Goal: Information Seeking & Learning: Learn about a topic

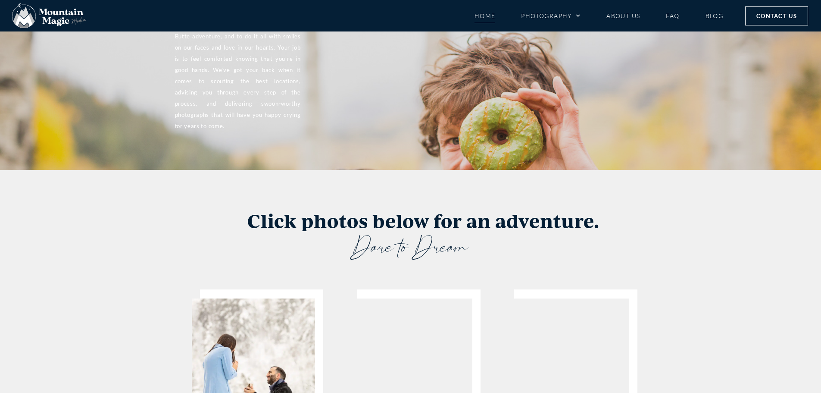
scroll to position [1466, 0]
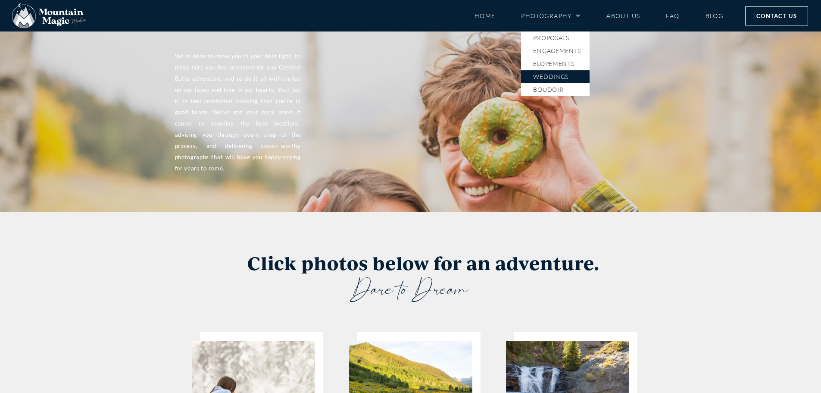
click at [547, 76] on link "Weddings" at bounding box center [555, 76] width 69 height 13
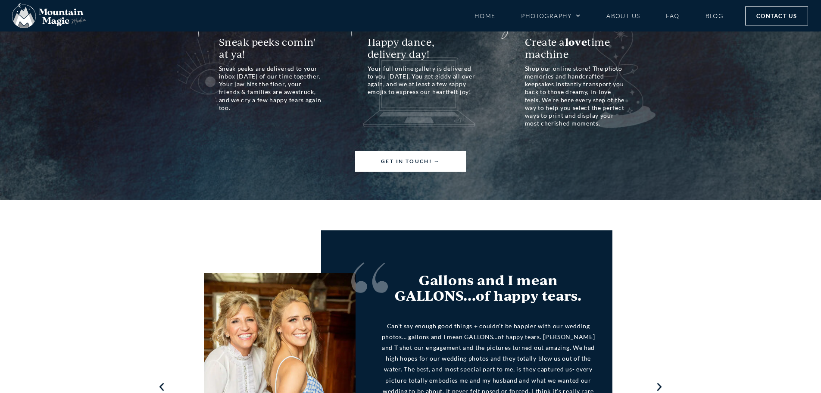
scroll to position [905, 0]
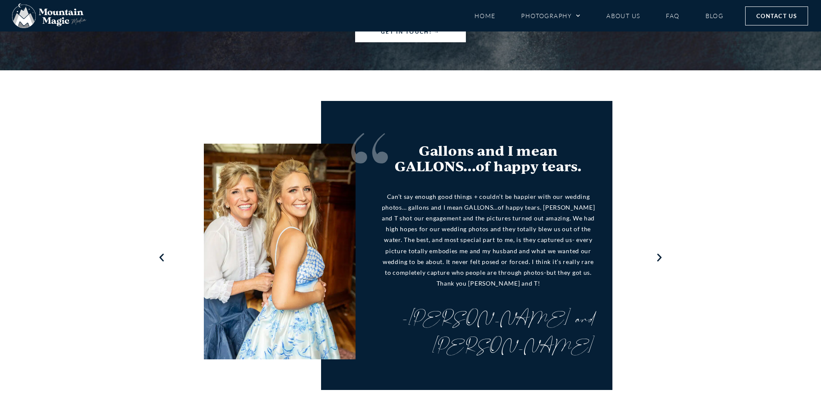
drag, startPoint x: 756, startPoint y: 223, endPoint x: 695, endPoint y: 316, distance: 110.8
click at [695, 316] on div "I can not speak more highly of a photographer team. We used Mountain Magic Medi…" at bounding box center [410, 257] width 821 height 374
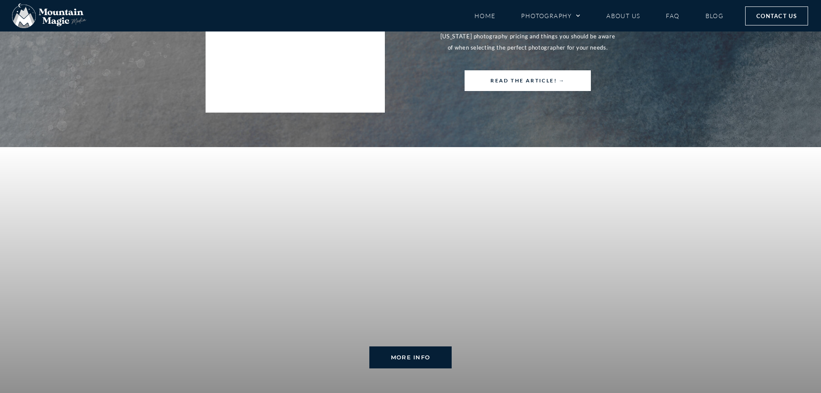
scroll to position [1853, 0]
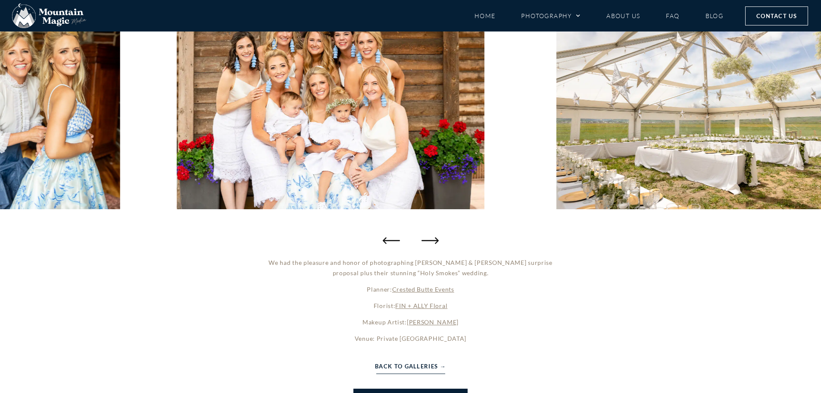
scroll to position [86, 0]
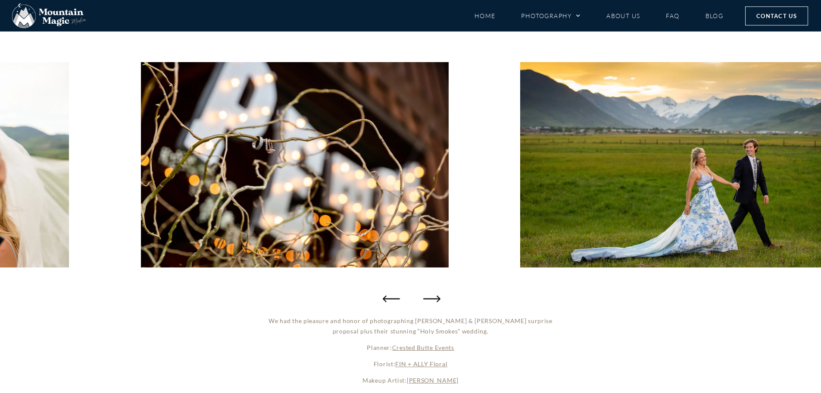
click at [433, 300] on icon "Next slide" at bounding box center [431, 298] width 17 height 17
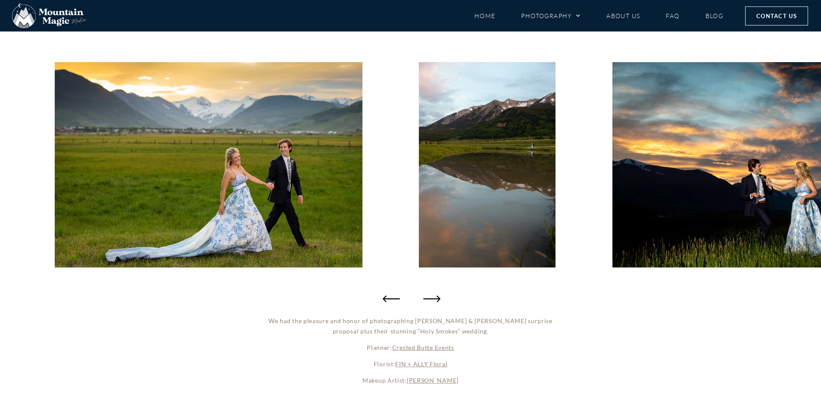
click at [433, 300] on icon "Next slide" at bounding box center [431, 298] width 17 height 17
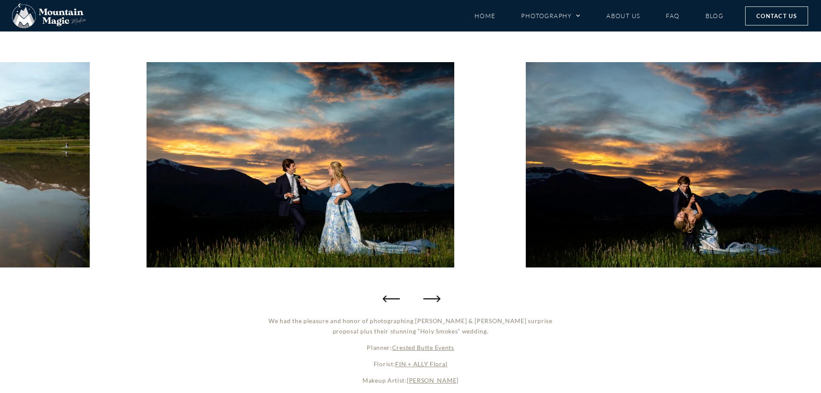
click at [433, 300] on icon "Next slide" at bounding box center [431, 298] width 17 height 17
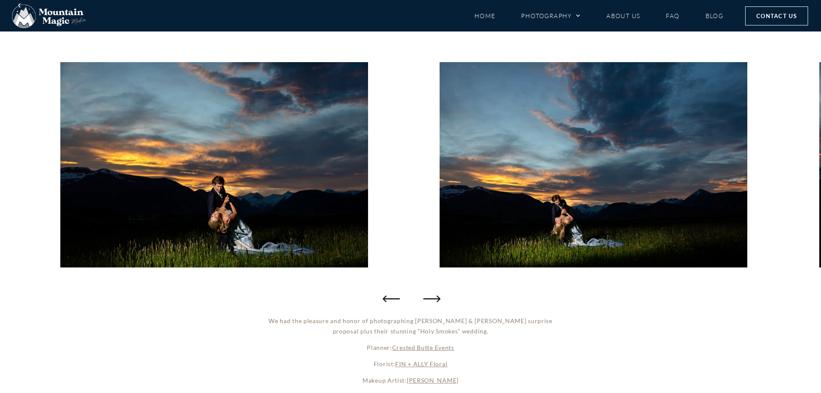
click at [433, 300] on icon "Next slide" at bounding box center [431, 298] width 17 height 17
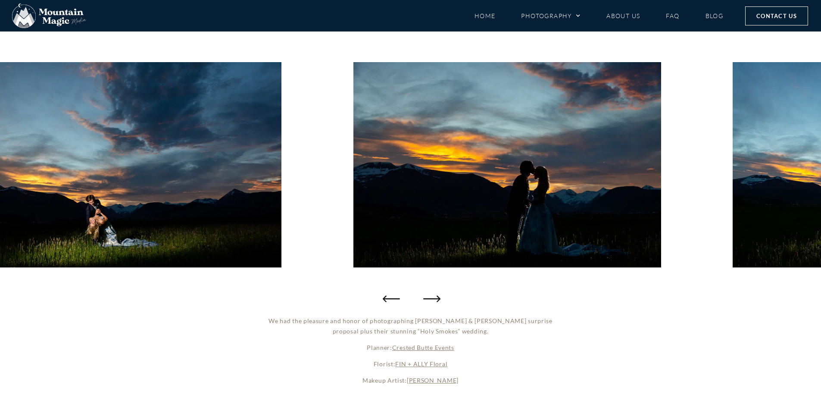
click at [433, 300] on icon "Next slide" at bounding box center [431, 298] width 17 height 17
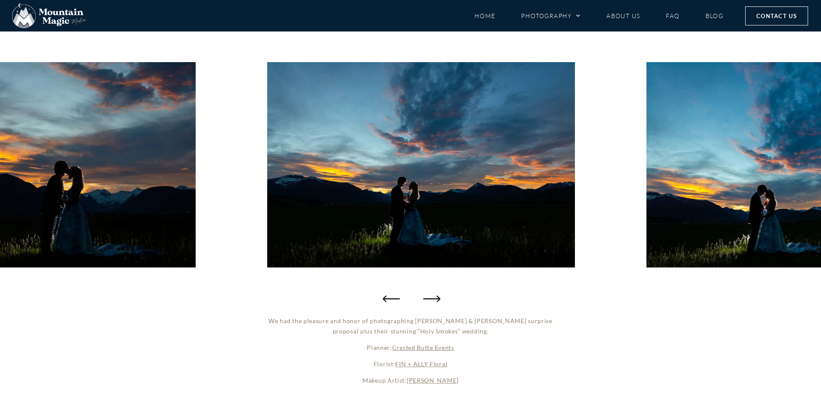
click at [433, 300] on icon "Next slide" at bounding box center [431, 298] width 17 height 17
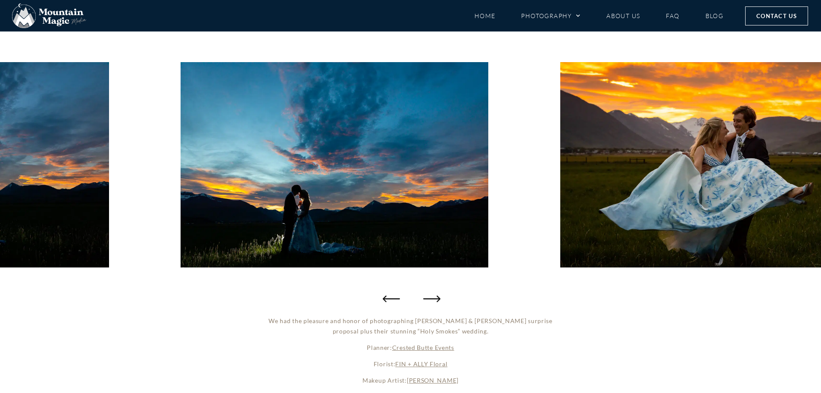
click at [433, 300] on icon "Next slide" at bounding box center [431, 298] width 17 height 17
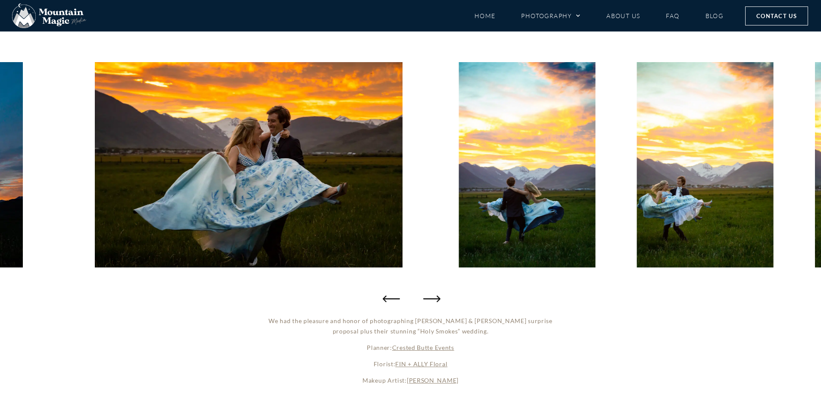
click at [433, 300] on icon "Next slide" at bounding box center [431, 298] width 17 height 17
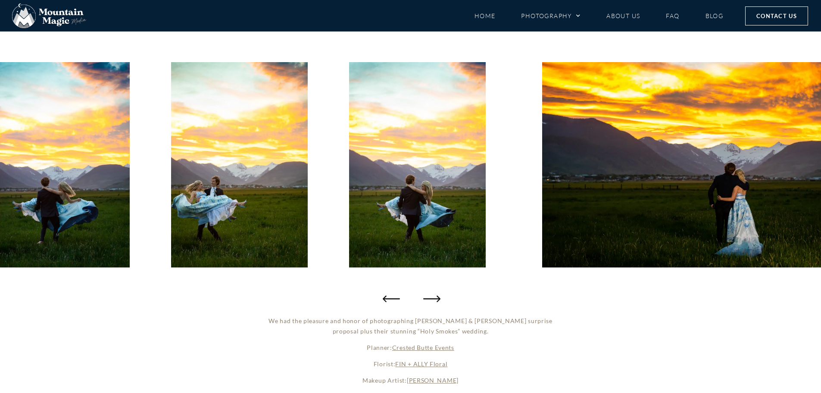
click at [433, 300] on icon "Next slide" at bounding box center [431, 298] width 17 height 17
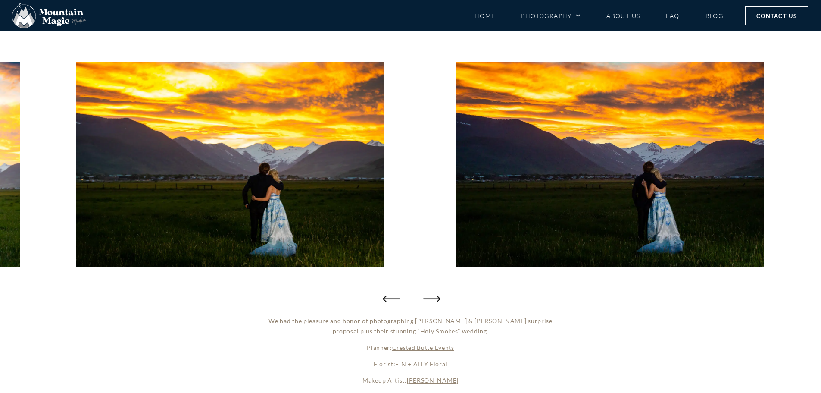
click at [433, 300] on icon "Next slide" at bounding box center [431, 298] width 17 height 17
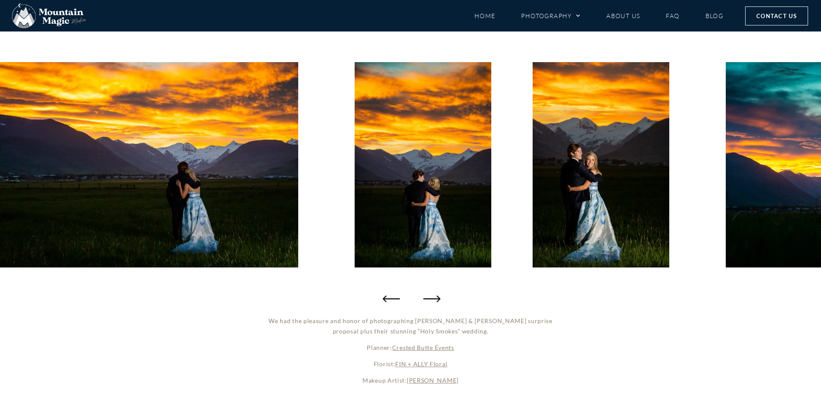
click at [433, 300] on icon "Next slide" at bounding box center [431, 298] width 17 height 17
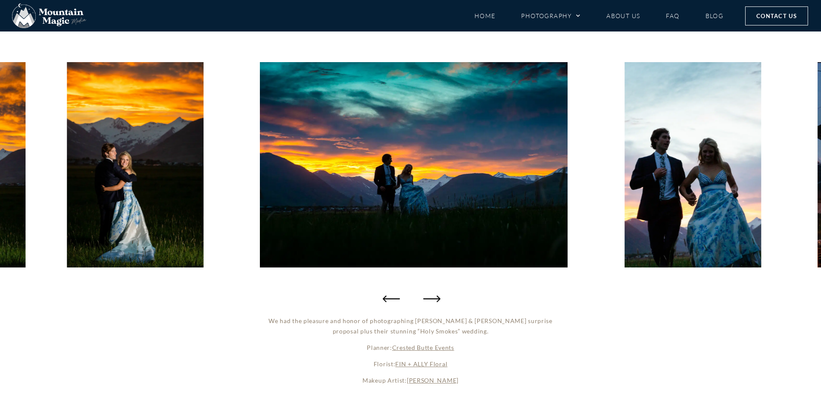
click at [433, 300] on icon "Next slide" at bounding box center [431, 298] width 17 height 17
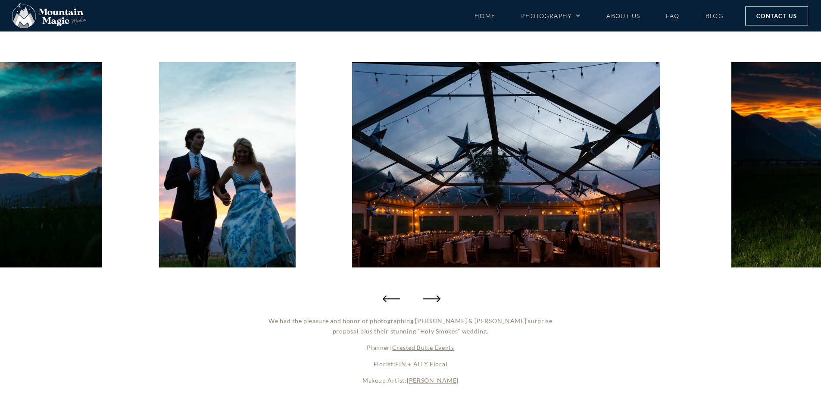
click at [433, 300] on icon "Next slide" at bounding box center [431, 298] width 17 height 17
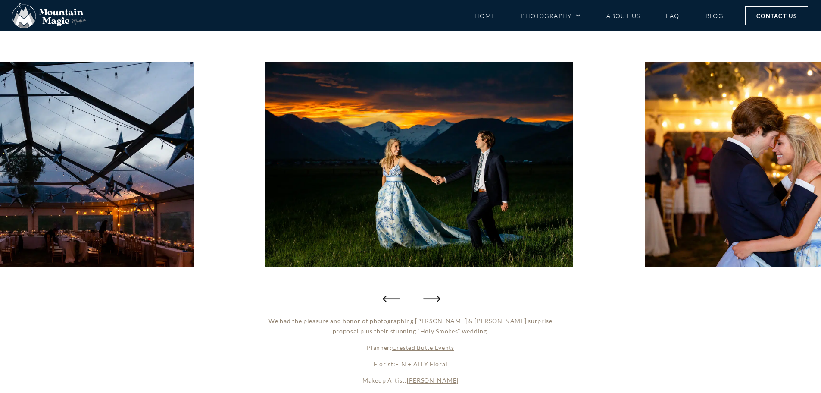
click at [433, 300] on icon "Next slide" at bounding box center [431, 298] width 17 height 17
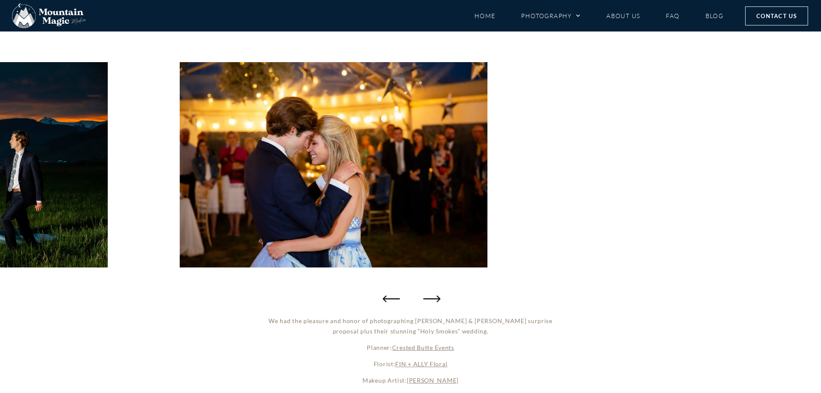
click at [433, 300] on icon "Next slide" at bounding box center [431, 298] width 17 height 17
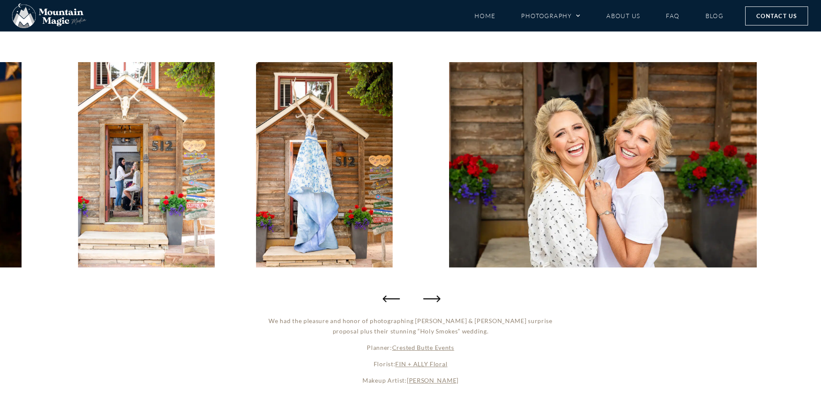
click at [433, 300] on icon "Next slide" at bounding box center [431, 298] width 17 height 17
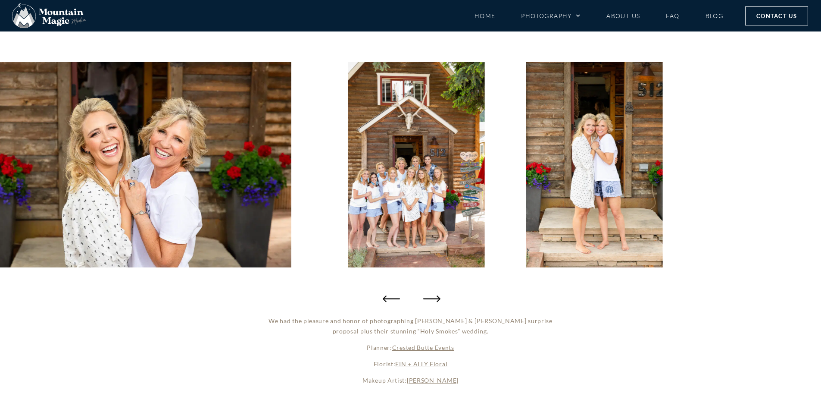
click at [433, 300] on icon "Next slide" at bounding box center [431, 298] width 17 height 17
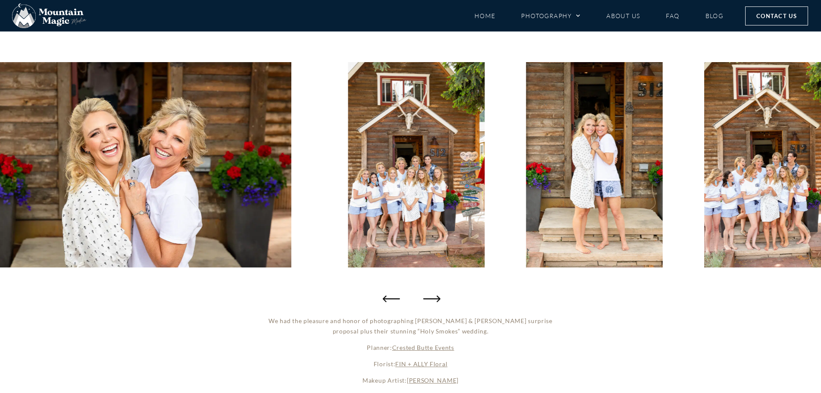
click at [433, 300] on icon "Next slide" at bounding box center [431, 298] width 17 height 17
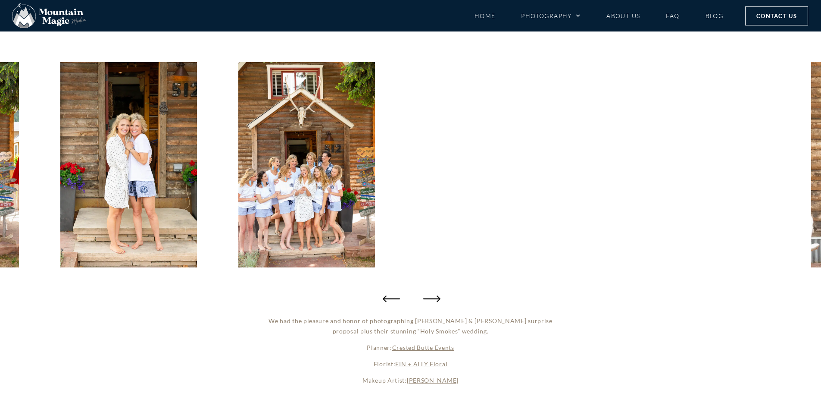
click at [433, 300] on icon "Next slide" at bounding box center [431, 298] width 17 height 17
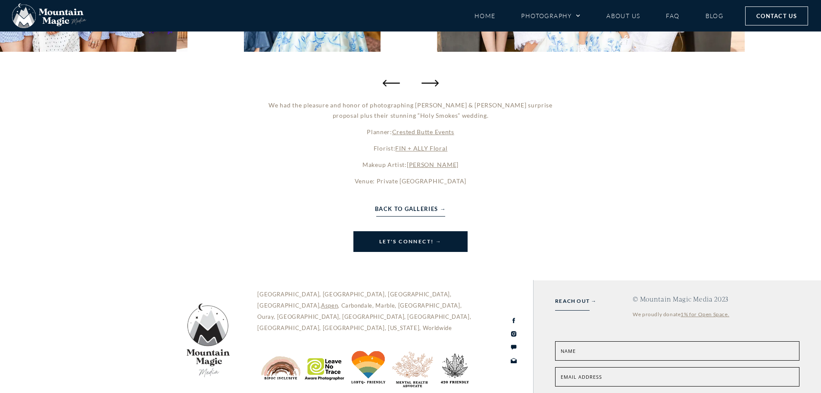
scroll to position [336, 0]
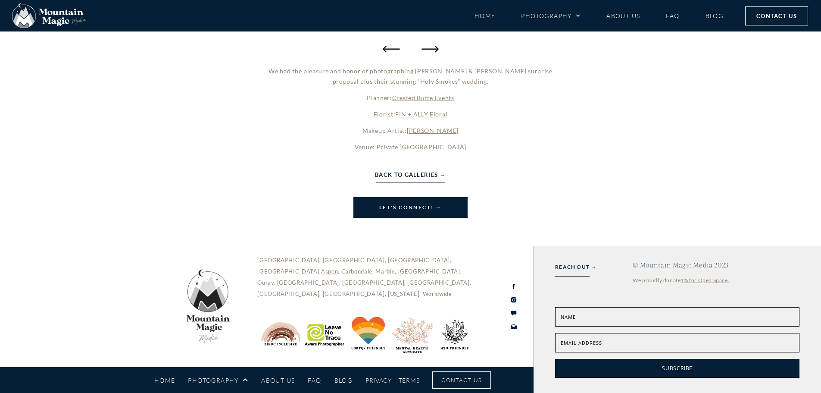
click at [269, 383] on link "About Us" at bounding box center [278, 379] width 34 height 15
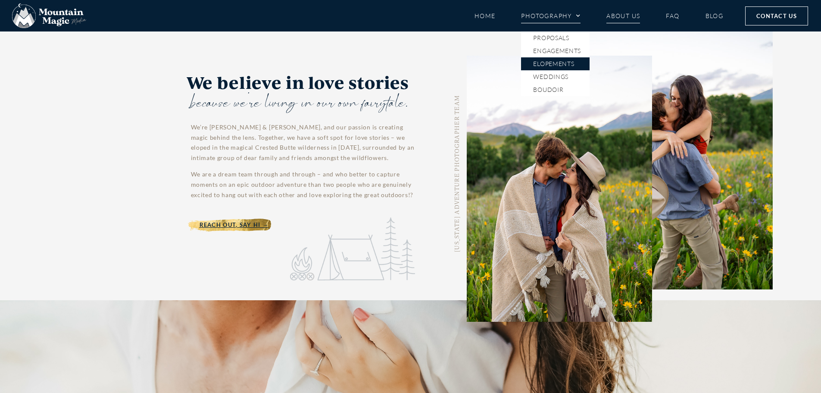
click at [552, 62] on link "Elopements" at bounding box center [555, 63] width 69 height 13
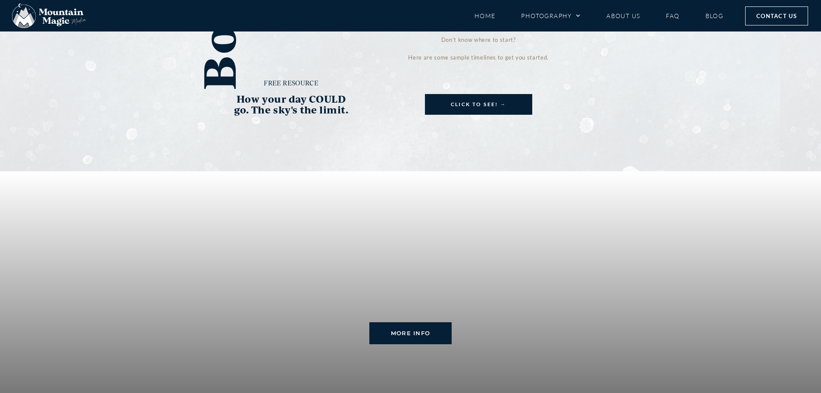
scroll to position [1897, 0]
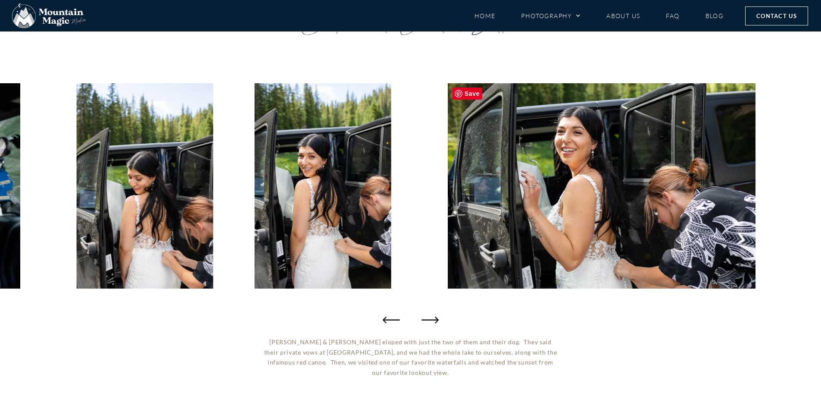
scroll to position [86, 0]
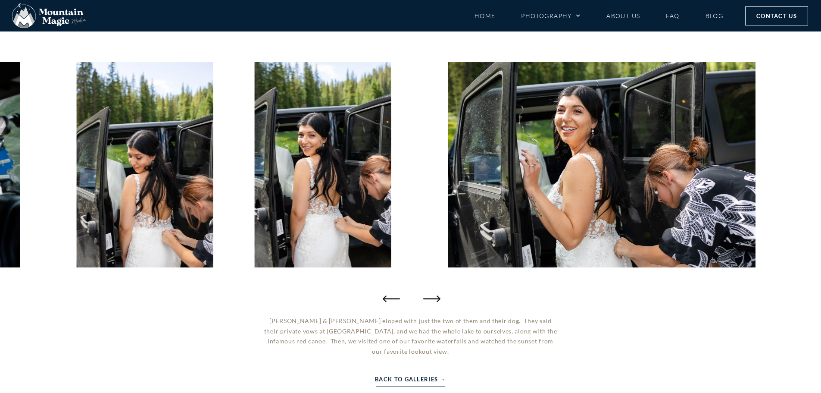
click at [436, 302] on icon "Next slide" at bounding box center [431, 298] width 17 height 17
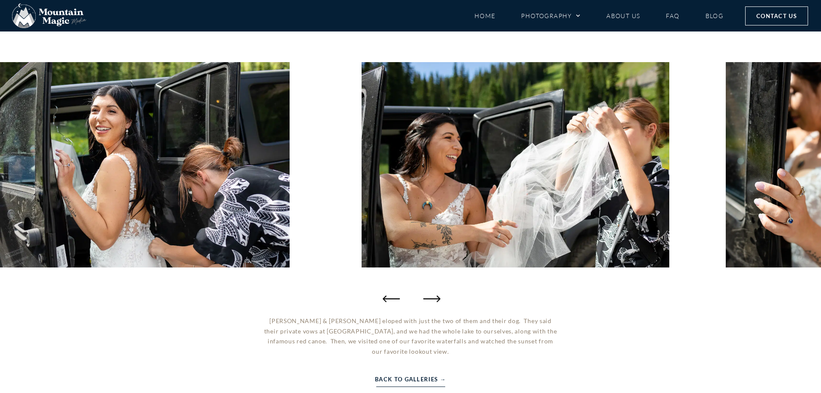
click at [436, 302] on icon "Next slide" at bounding box center [431, 298] width 17 height 17
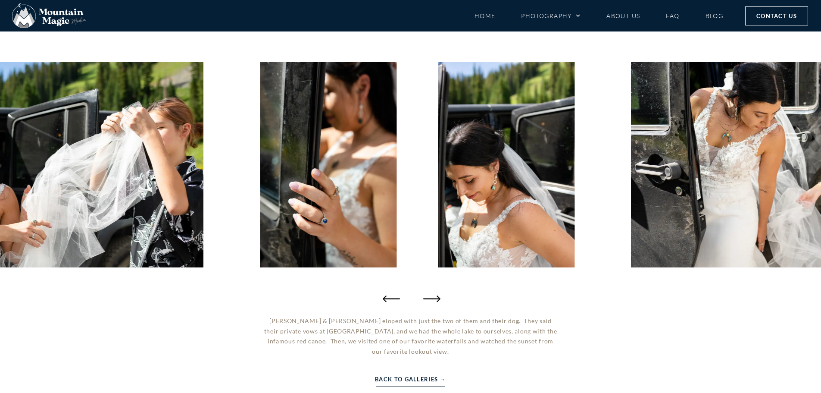
click at [436, 302] on icon "Next slide" at bounding box center [431, 298] width 17 height 17
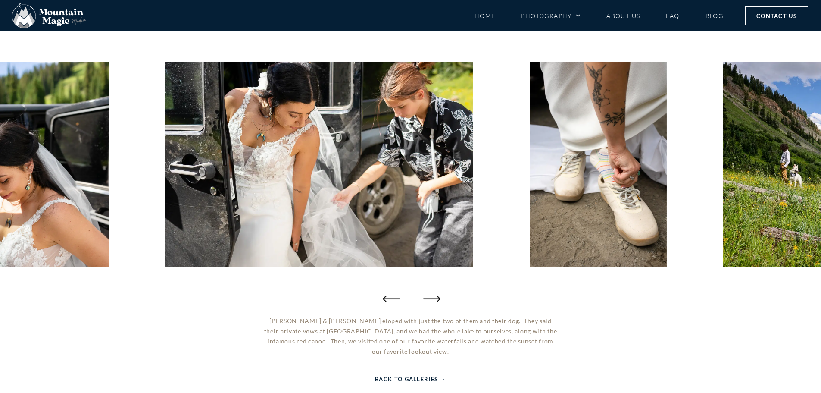
click at [436, 302] on icon "Next slide" at bounding box center [431, 298] width 17 height 17
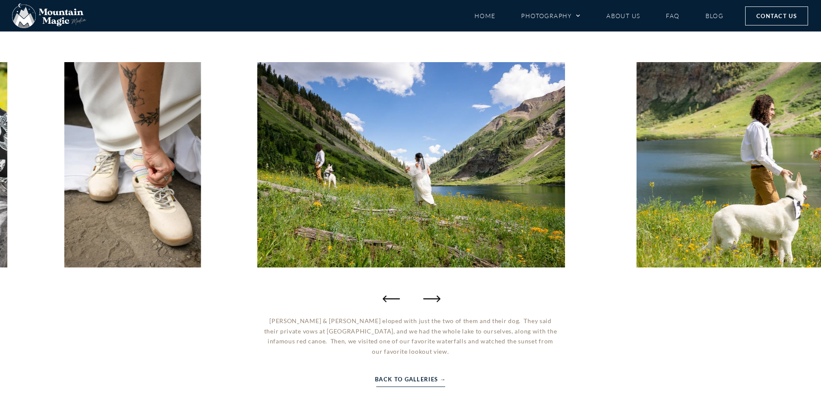
click at [436, 302] on icon "Next slide" at bounding box center [431, 298] width 17 height 17
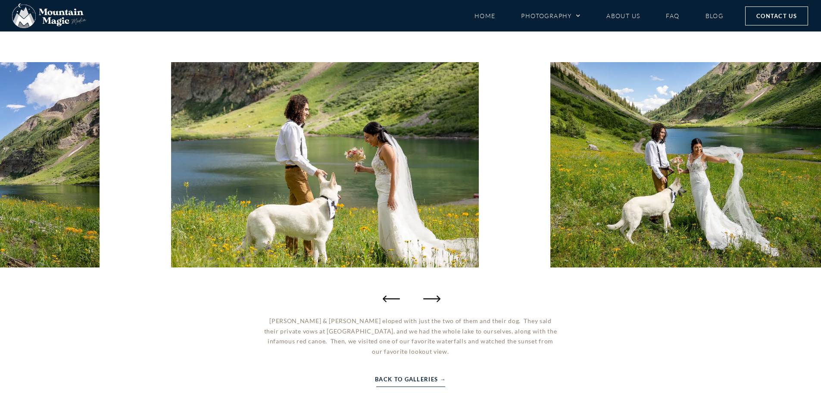
click at [436, 302] on icon "Next slide" at bounding box center [431, 298] width 17 height 17
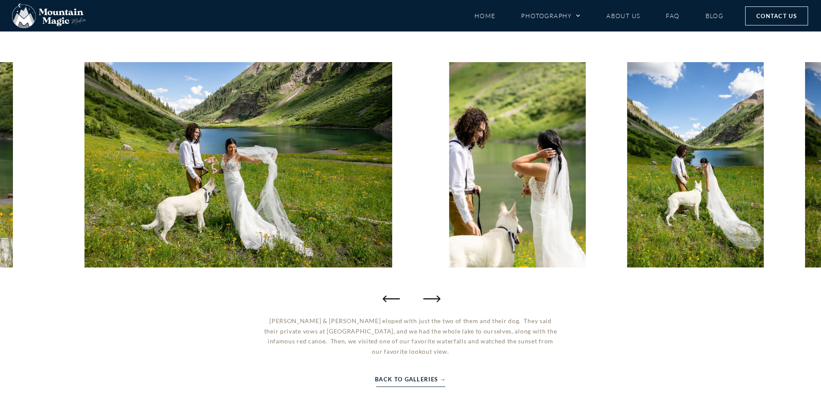
click at [436, 302] on icon "Next slide" at bounding box center [431, 298] width 17 height 17
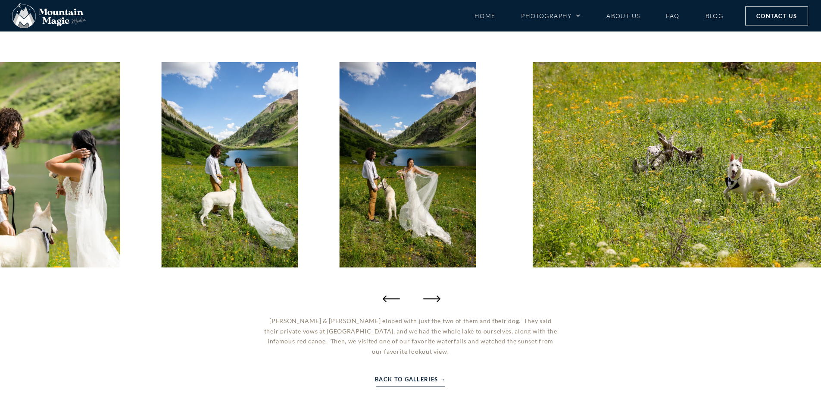
click at [436, 302] on icon "Next slide" at bounding box center [431, 298] width 17 height 17
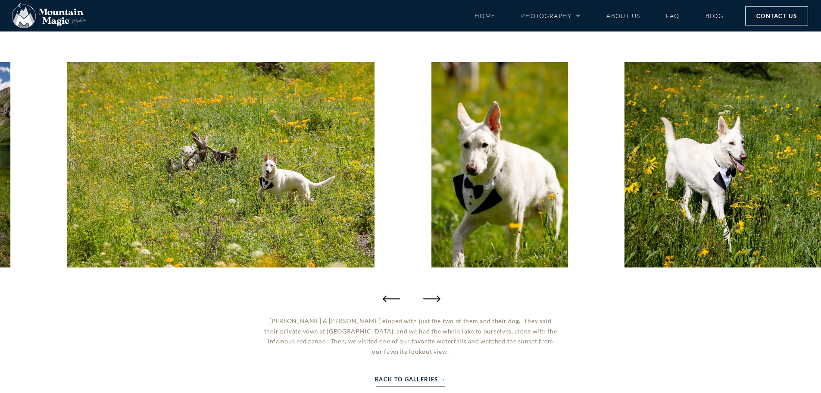
click at [436, 302] on icon "Next slide" at bounding box center [431, 298] width 17 height 17
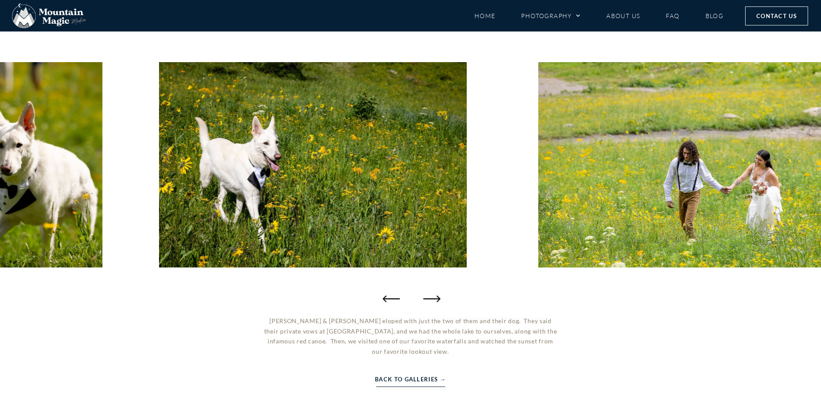
click at [436, 302] on icon "Next slide" at bounding box center [431, 298] width 17 height 17
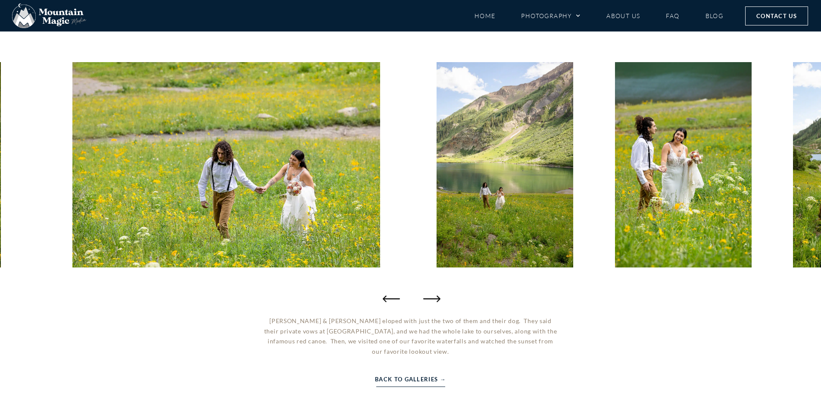
click at [436, 302] on icon "Next slide" at bounding box center [431, 298] width 17 height 17
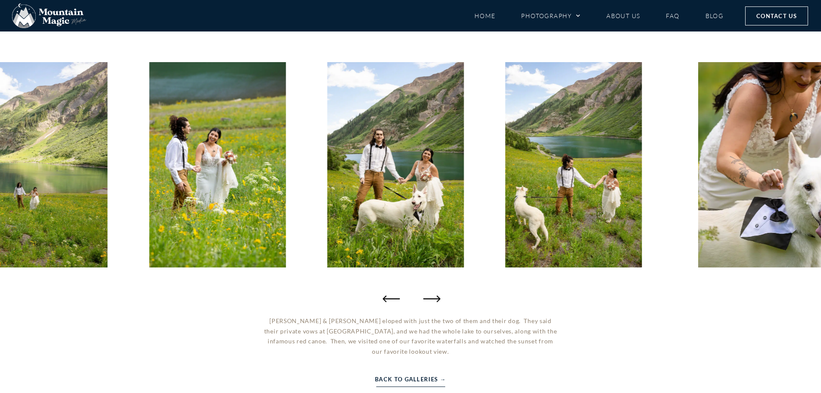
click at [436, 302] on icon "Next slide" at bounding box center [431, 298] width 17 height 17
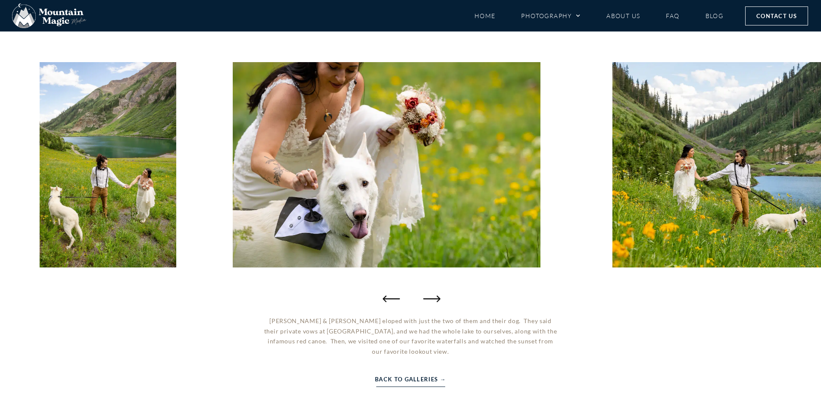
click at [436, 302] on icon "Next slide" at bounding box center [431, 298] width 17 height 17
click at [436, 300] on icon "Next slide" at bounding box center [431, 298] width 17 height 17
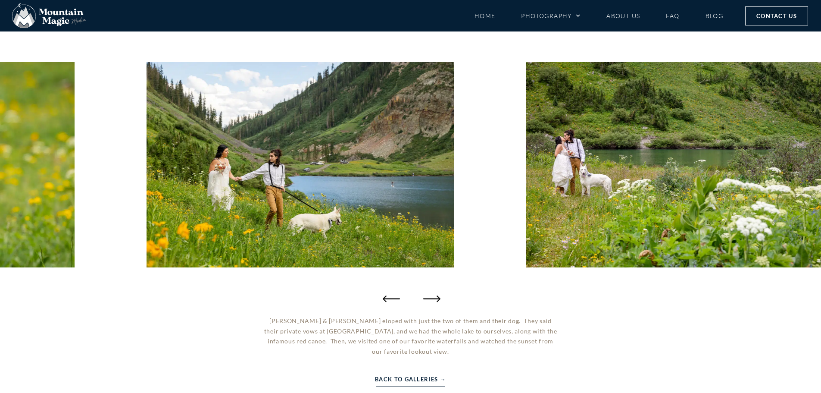
click at [436, 300] on icon "Next slide" at bounding box center [431, 298] width 17 height 17
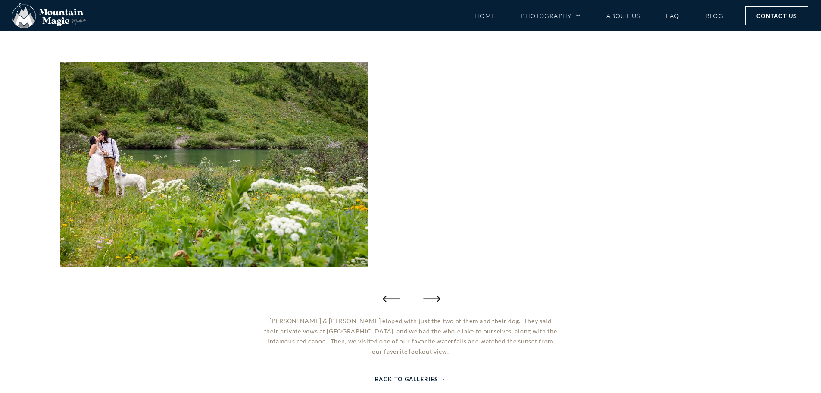
click at [436, 300] on icon "Next slide" at bounding box center [431, 298] width 17 height 17
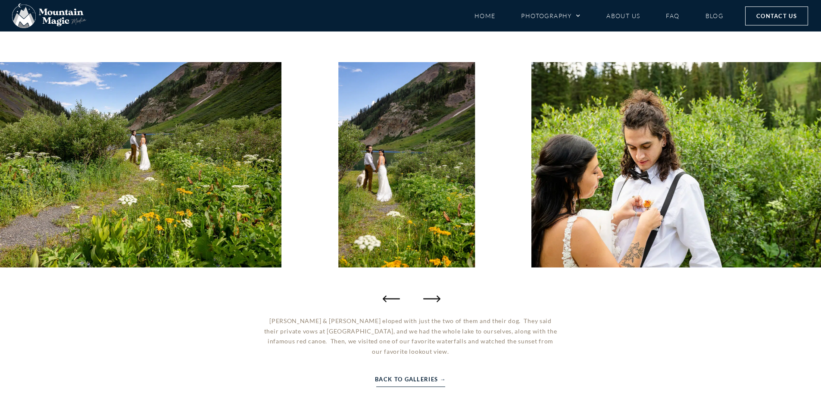
click at [436, 300] on icon "Next slide" at bounding box center [431, 298] width 17 height 17
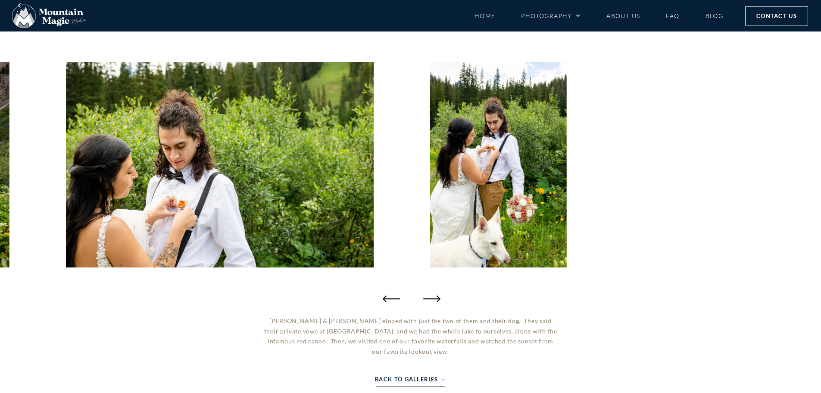
click at [436, 300] on icon "Next slide" at bounding box center [431, 298] width 17 height 17
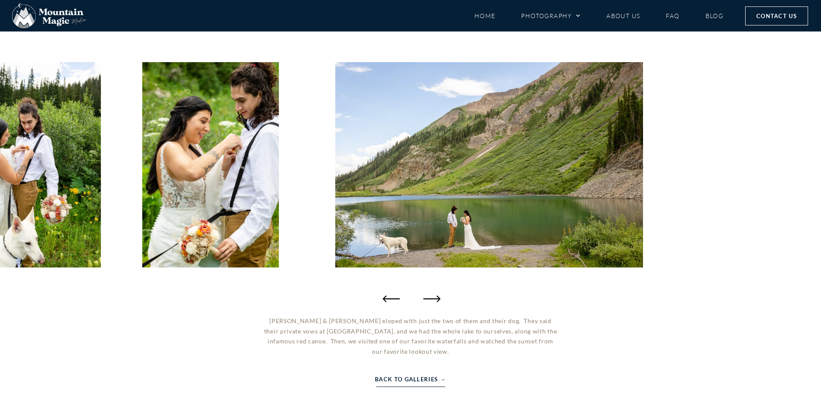
click at [436, 300] on icon "Next slide" at bounding box center [431, 298] width 17 height 17
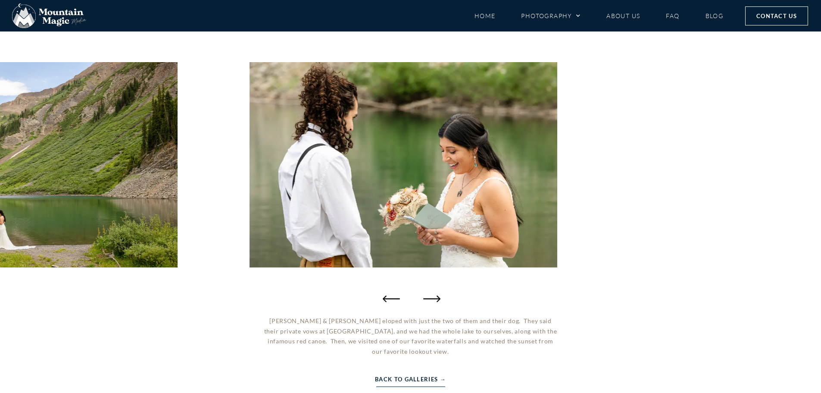
click at [436, 300] on icon "Next slide" at bounding box center [431, 298] width 17 height 17
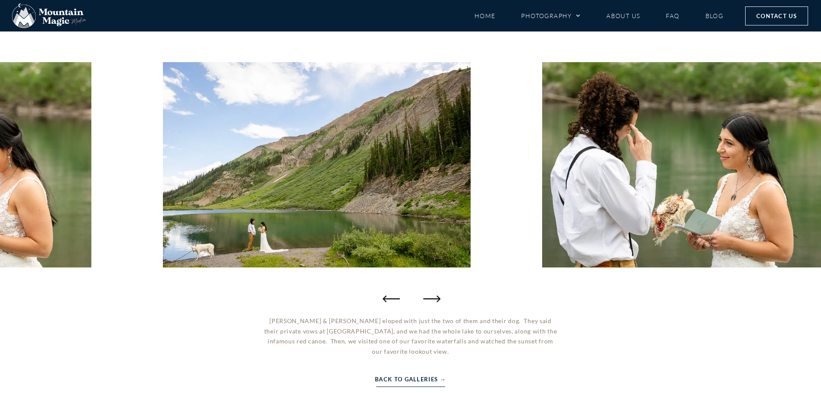
click at [436, 300] on icon "Next slide" at bounding box center [431, 298] width 17 height 17
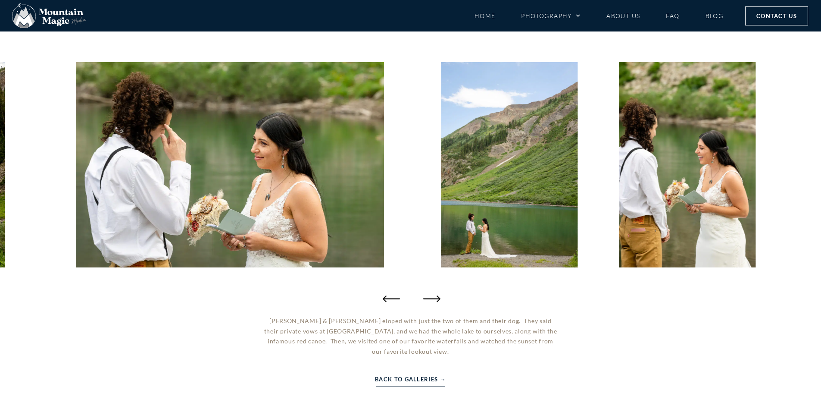
click at [436, 300] on icon "Next slide" at bounding box center [431, 298] width 17 height 17
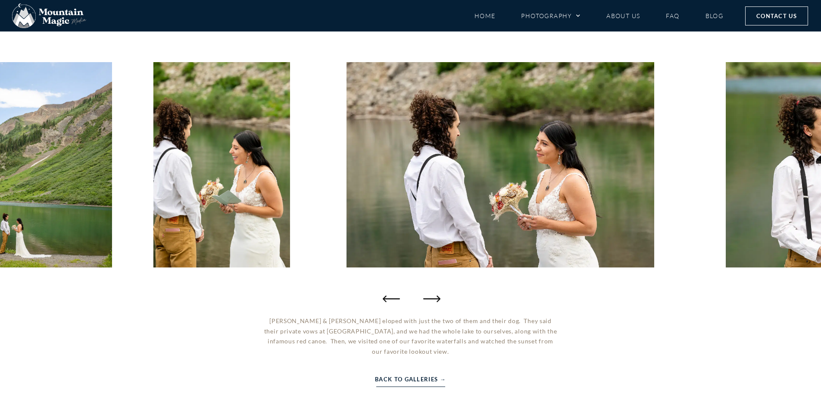
click at [436, 300] on icon "Next slide" at bounding box center [431, 298] width 17 height 17
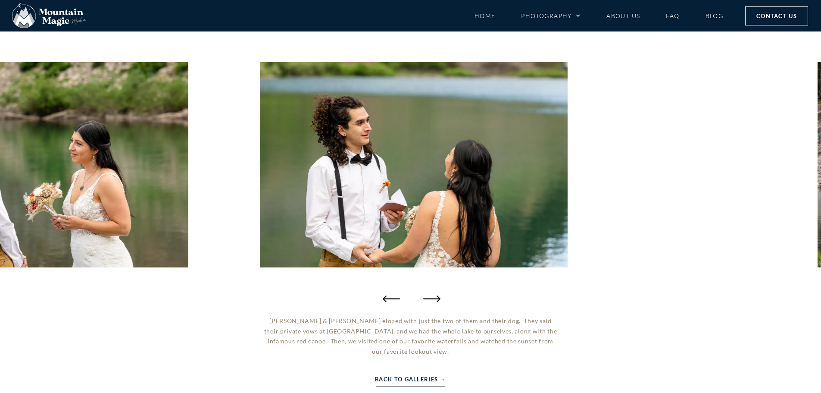
click at [436, 300] on icon "Next slide" at bounding box center [431, 298] width 17 height 17
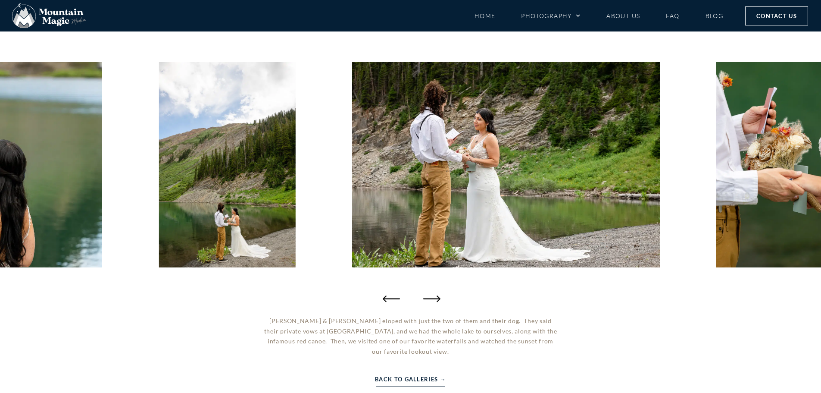
click at [436, 300] on icon "Next slide" at bounding box center [431, 298] width 17 height 17
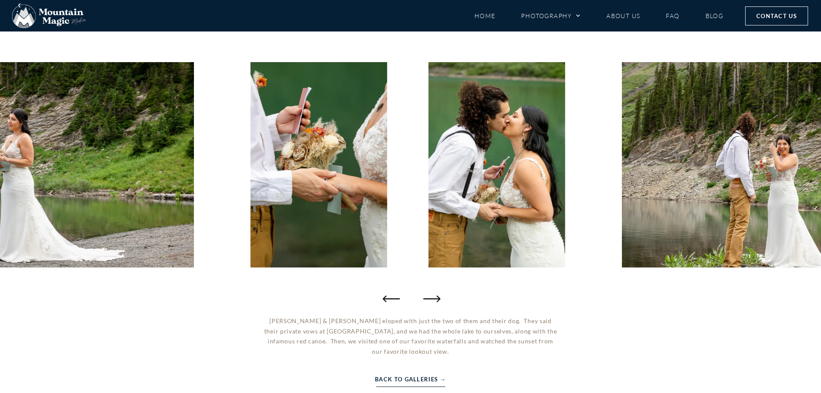
click at [436, 300] on icon "Next slide" at bounding box center [431, 298] width 17 height 17
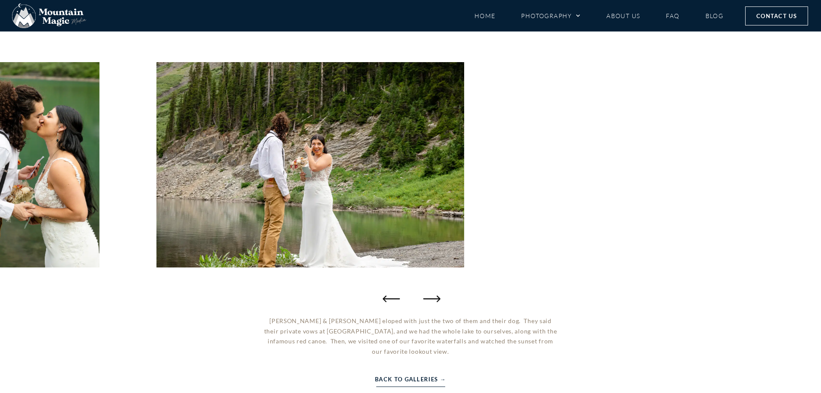
click at [436, 300] on icon "Next slide" at bounding box center [431, 298] width 17 height 17
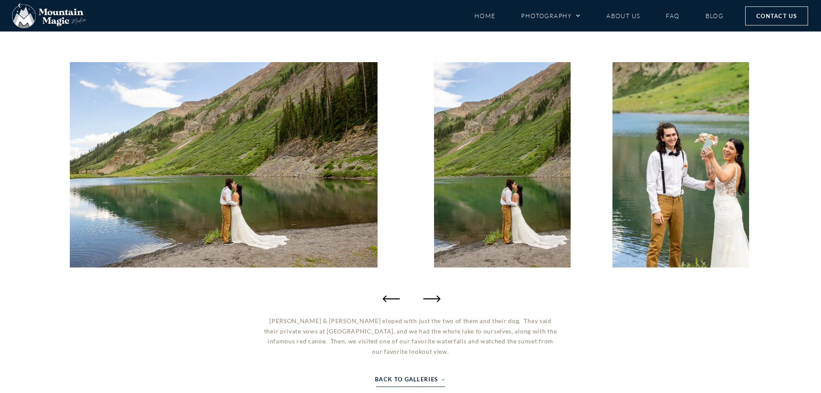
click at [436, 300] on icon "Next slide" at bounding box center [431, 298] width 17 height 17
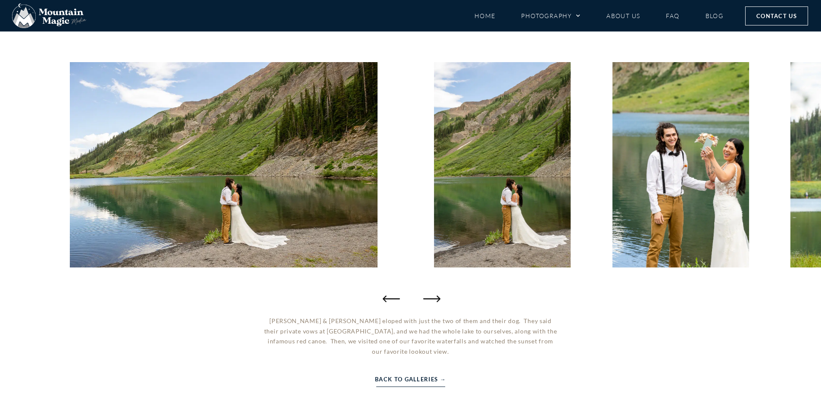
click at [436, 300] on icon "Next slide" at bounding box center [431, 298] width 17 height 17
